Goal: Task Accomplishment & Management: Manage account settings

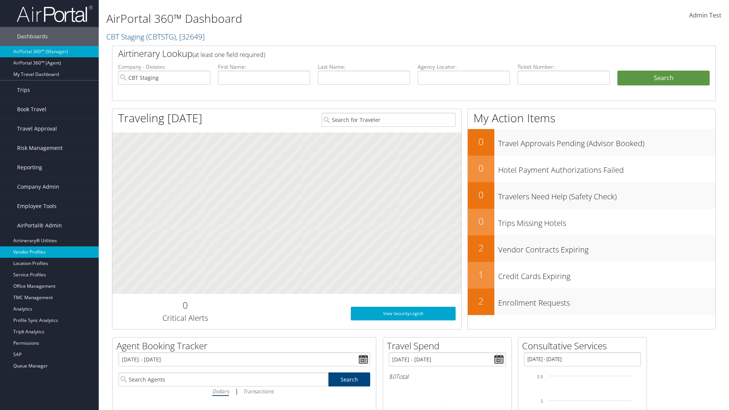
click at [49, 252] on link "Vendor Profiles" at bounding box center [49, 251] width 99 height 11
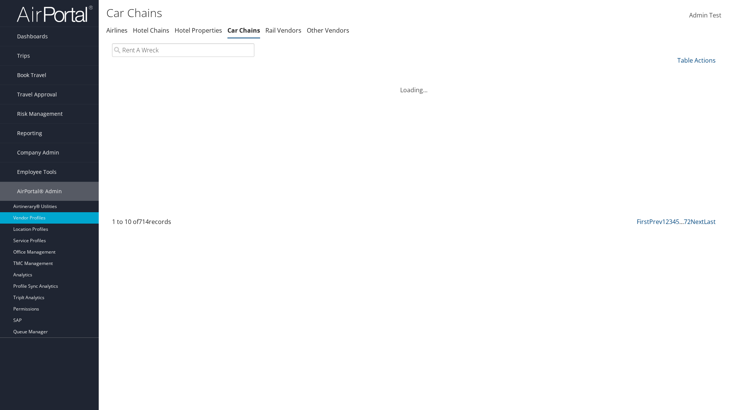
type input "Rent A Wreck"
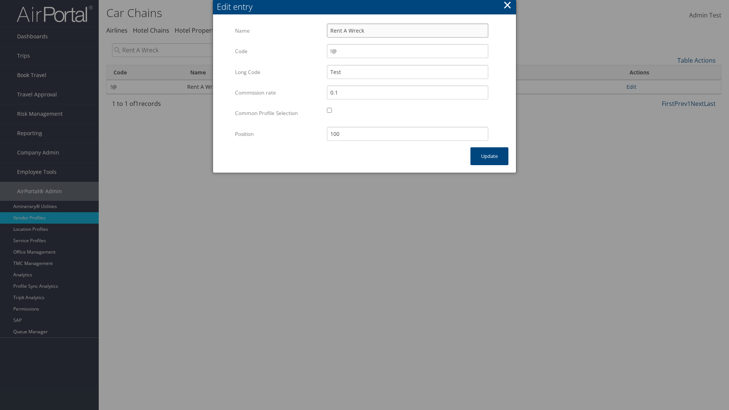
click at [407, 30] on input "Rent A Wreck" at bounding box center [407, 31] width 161 height 14
type input "Rent A Wreck"
click at [407, 72] on input "Test" at bounding box center [407, 72] width 161 height 14
type input "Test"
click at [489, 156] on button "Update" at bounding box center [489, 156] width 38 height 18
